Goal: Task Accomplishment & Management: Use online tool/utility

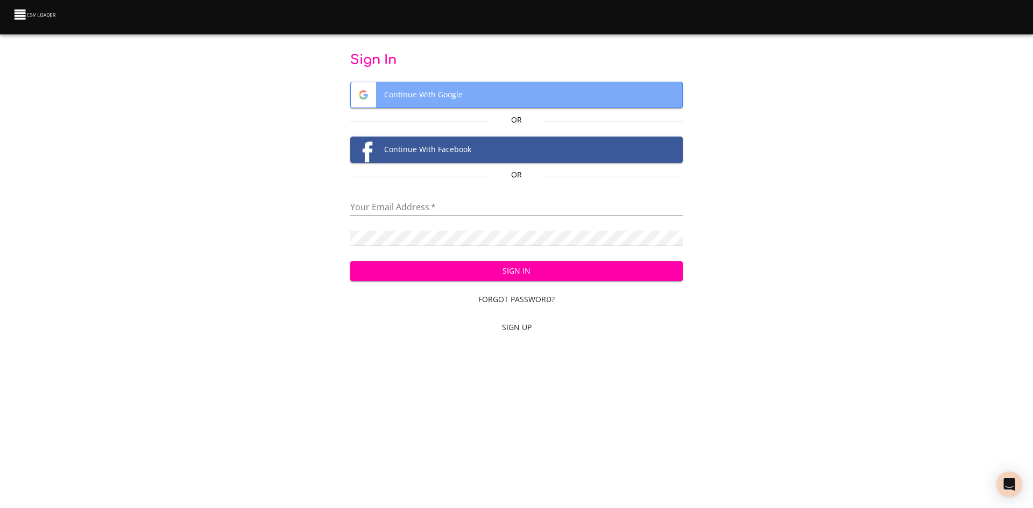
click at [433, 91] on span "Continue With Google" at bounding box center [517, 94] width 332 height 25
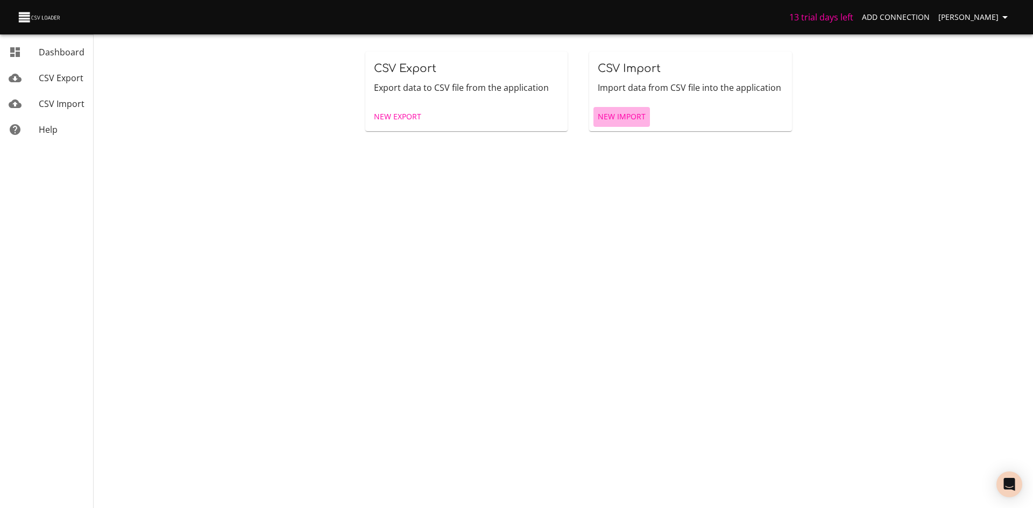
click at [625, 117] on span "New Import" at bounding box center [622, 116] width 48 height 13
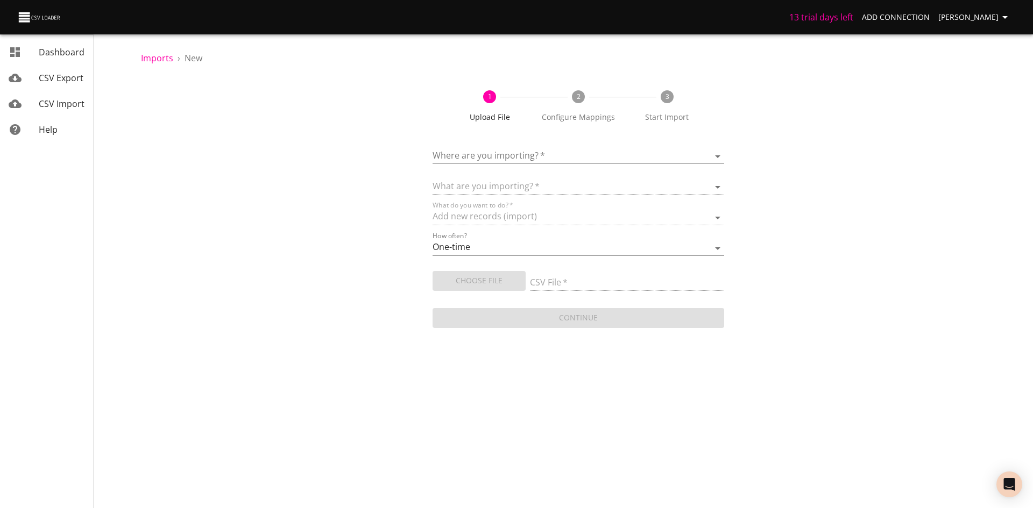
click at [517, 154] on body "13 trial days left Add Connection [PERSON_NAME] Ferreto Dashboard CSV Export CS…" at bounding box center [516, 254] width 1033 height 508
click at [516, 155] on span "Add New Connection" at bounding box center [513, 157] width 85 height 12
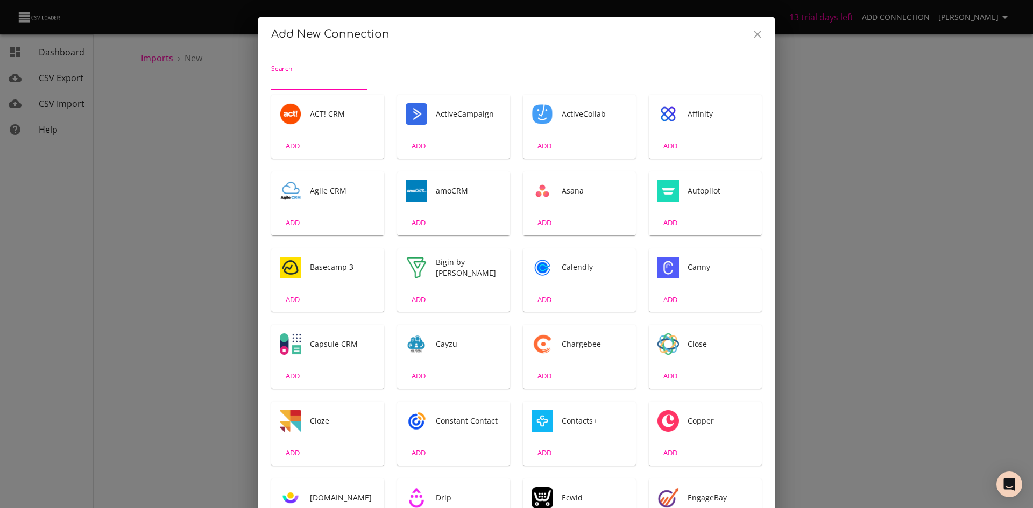
click at [757, 25] on button "Close" at bounding box center [757, 35] width 26 height 26
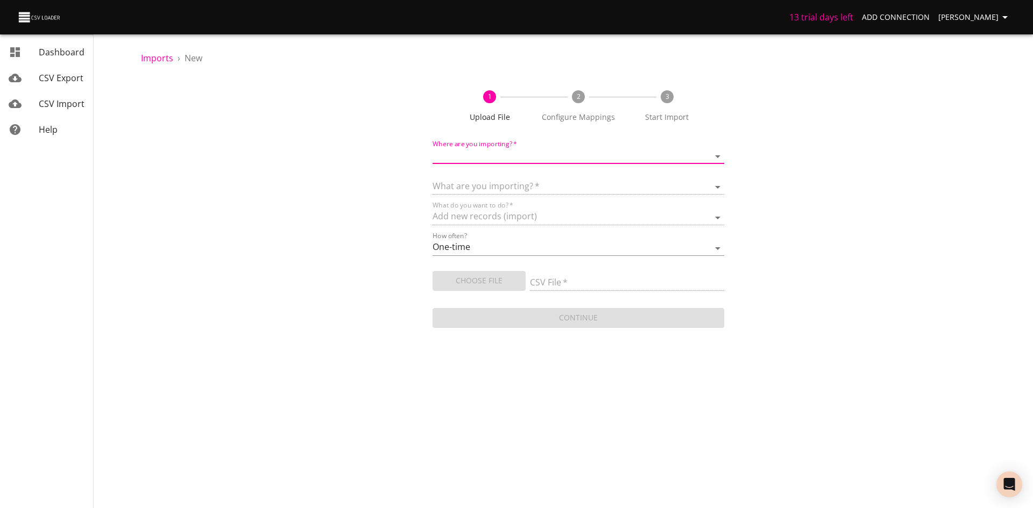
click at [478, 282] on div "Choose File" at bounding box center [480, 279] width 97 height 24
click at [529, 153] on body "13 trial days left Add Connection [PERSON_NAME] Ferreto Dashboard CSV Export CS…" at bounding box center [516, 254] width 1033 height 508
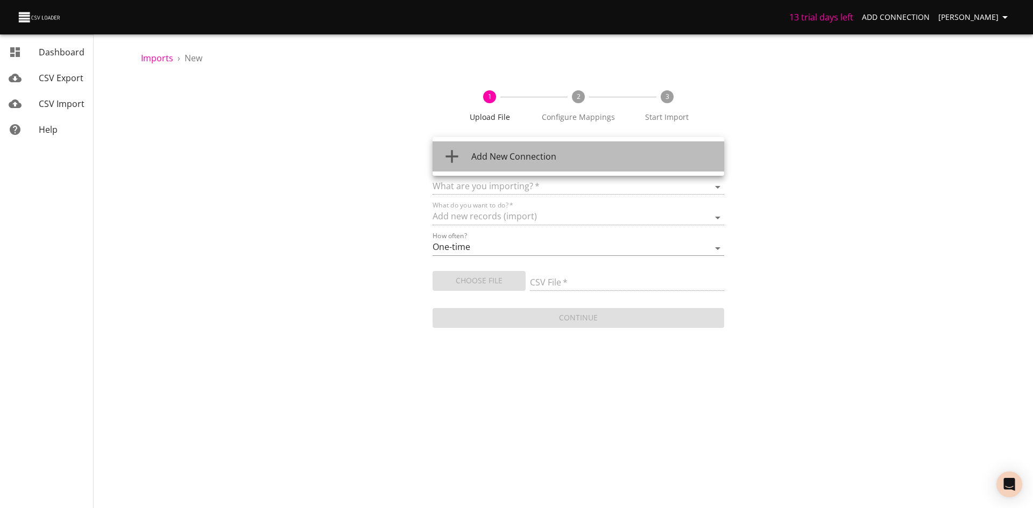
click at [529, 153] on span "Add New Connection" at bounding box center [513, 157] width 85 height 12
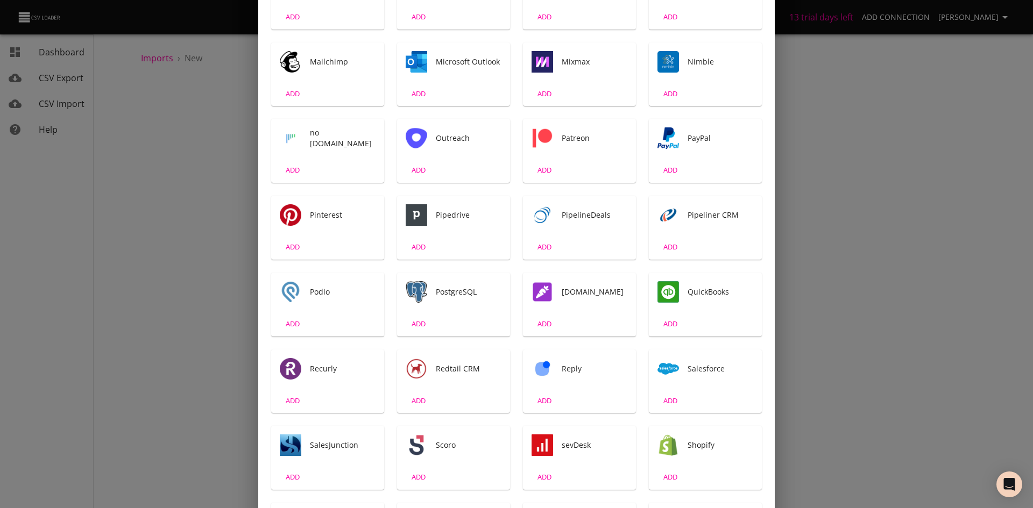
scroll to position [1130, 0]
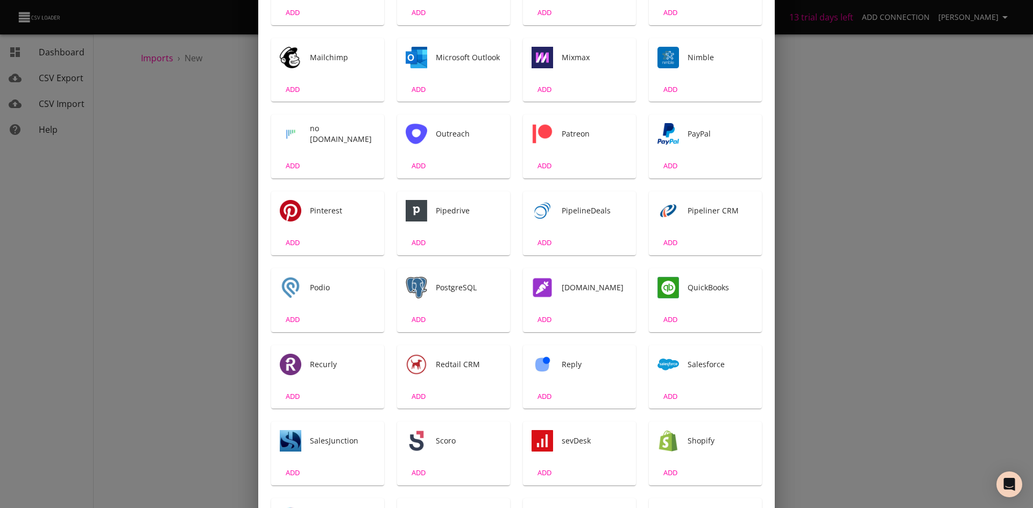
click at [959, 330] on div "Add New Connection Search ACT! CRM ADD ActiveCampaign ADD ActiveCollab ADD Affi…" at bounding box center [516, 254] width 1033 height 508
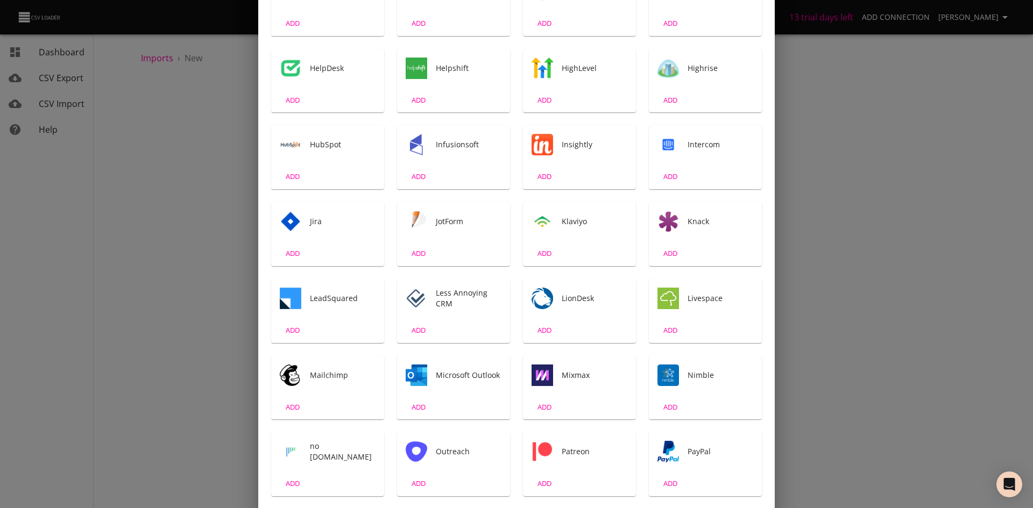
scroll to position [861, 0]
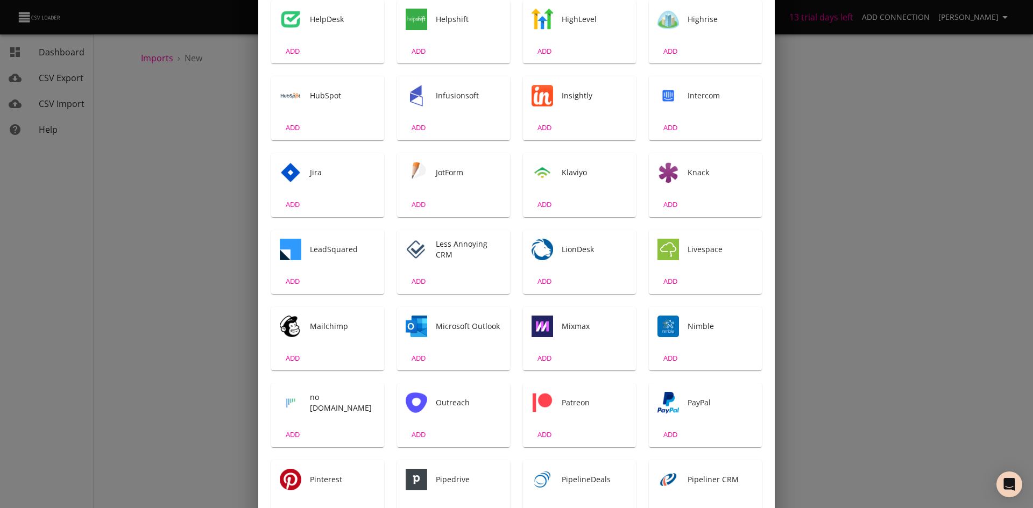
click at [328, 181] on div "Jira" at bounding box center [327, 172] width 113 height 39
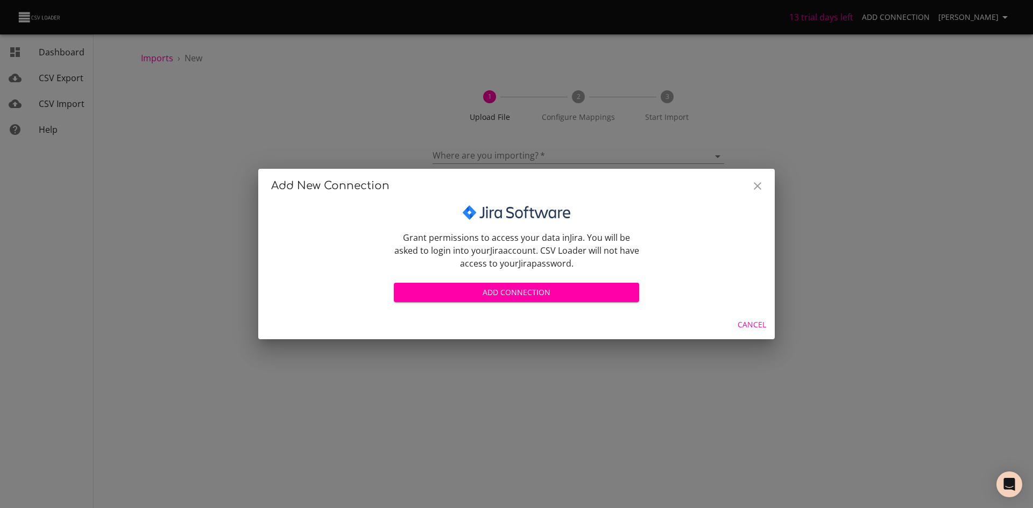
scroll to position [0, 0]
click at [734, 321] on button "Cancel" at bounding box center [751, 325] width 37 height 20
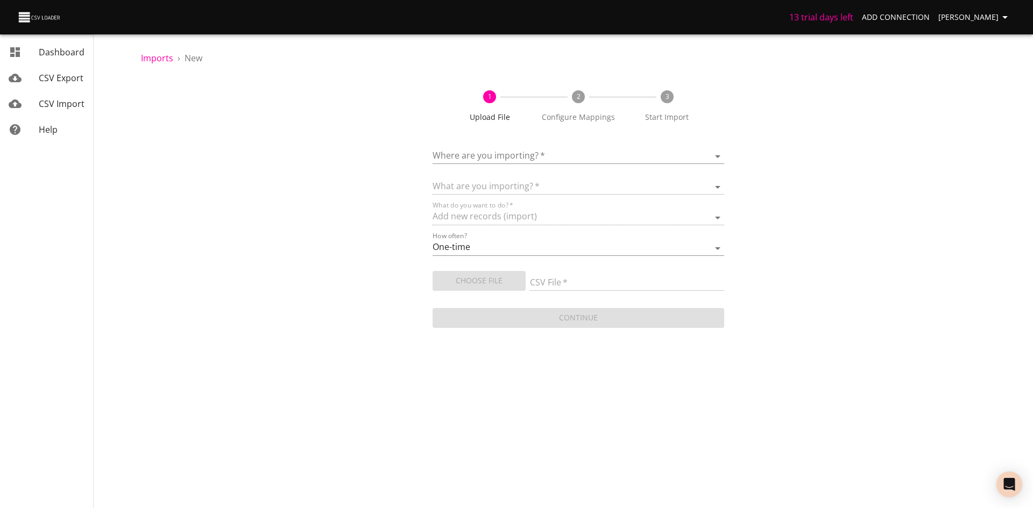
click at [566, 179] on div "What are you importing?   *" at bounding box center [578, 183] width 292 height 24
click at [554, 238] on div "How often? One-time Auto import" at bounding box center [578, 244] width 292 height 24
click at [550, 251] on select "One-time Auto import" at bounding box center [578, 248] width 292 height 16
select select "autoimport"
click at [432, 240] on select "One-time Auto import" at bounding box center [578, 248] width 292 height 16
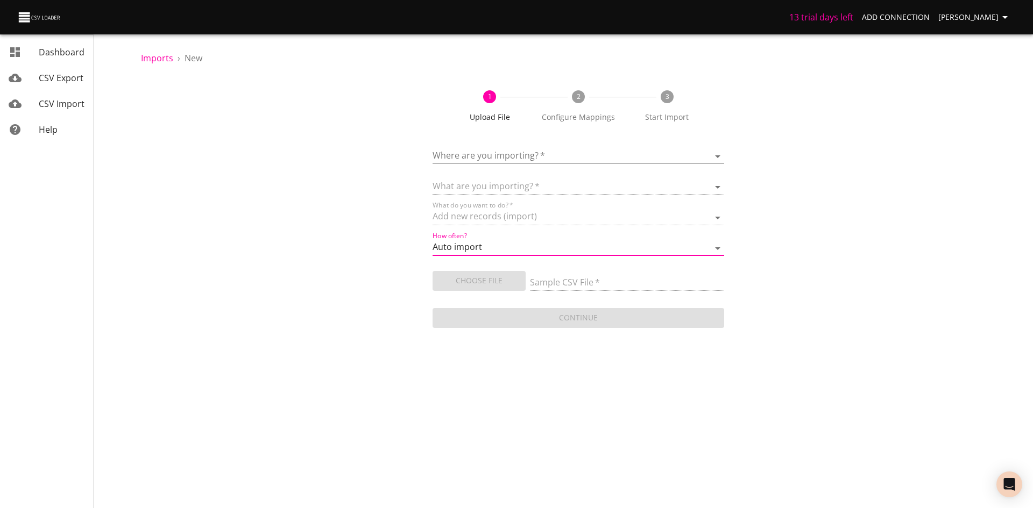
click at [507, 269] on div "Choose File" at bounding box center [480, 279] width 97 height 24
click at [506, 273] on div "Choose File" at bounding box center [480, 279] width 97 height 24
